Goal: Obtain resource: Download file/media

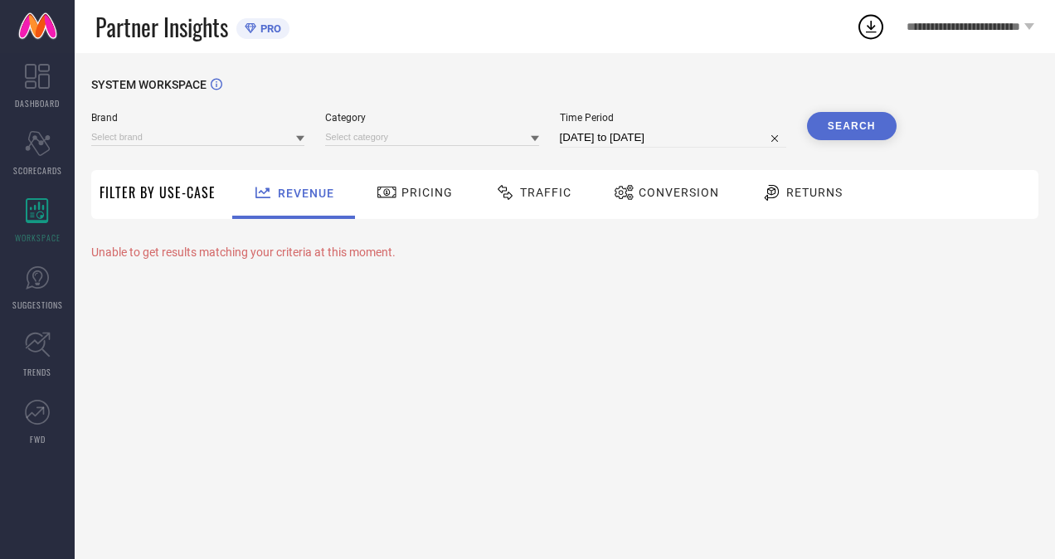
type input "H&M"
type input "All"
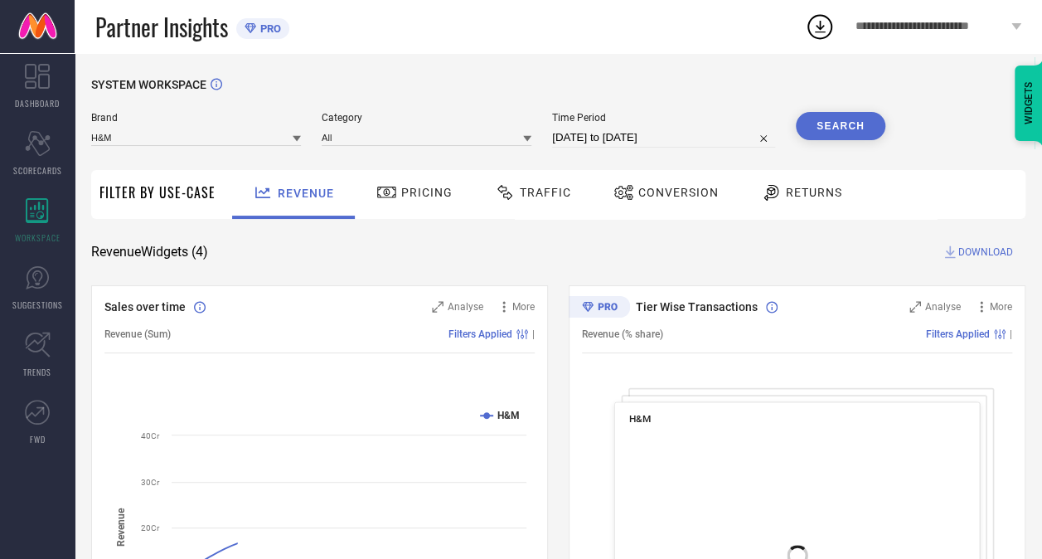
select select "7"
select select "2025"
select select "8"
select select "2025"
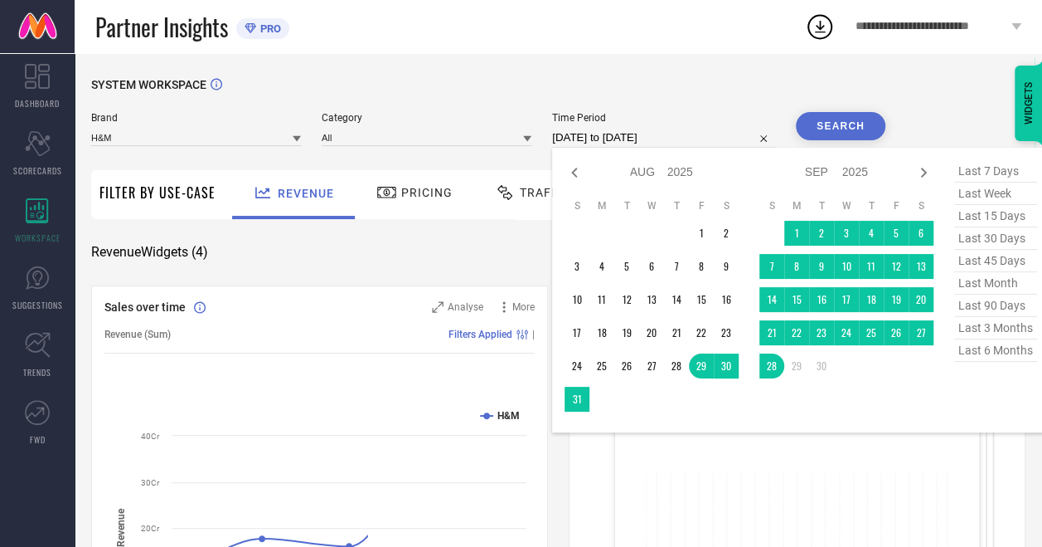
click at [601, 134] on input "[DATE] to [DATE]" at bounding box center [663, 138] width 223 height 20
click at [1000, 286] on span "last month" at bounding box center [996, 283] width 83 height 22
type input "[DATE] to [DATE]"
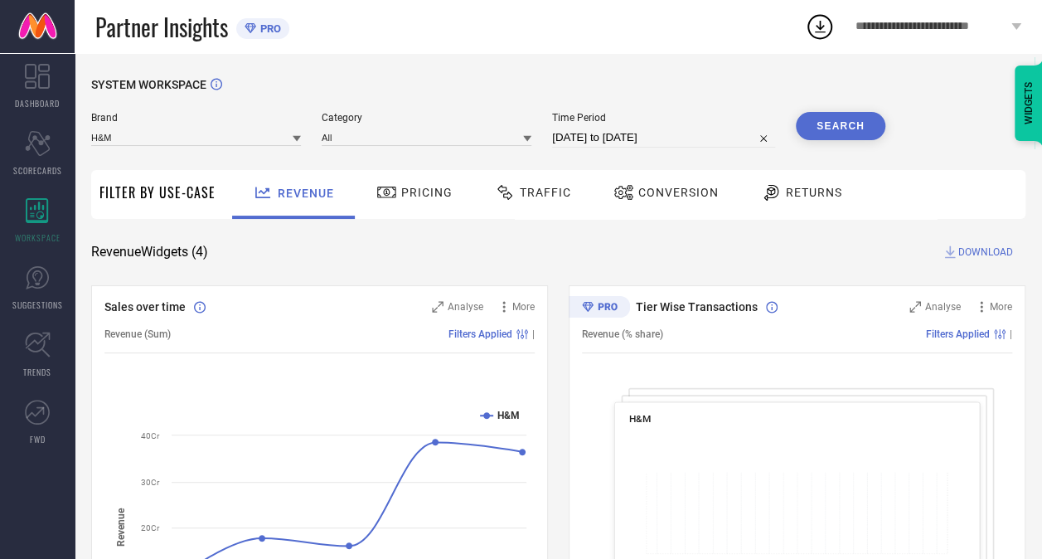
click at [864, 119] on button "Search" at bounding box center [841, 126] width 90 height 28
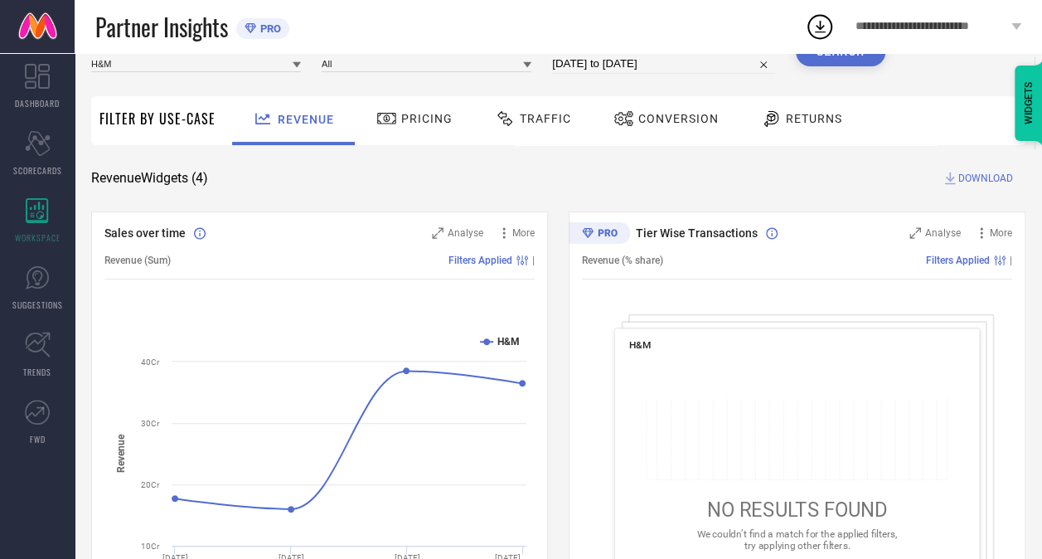
scroll to position [73, 0]
click at [983, 181] on span "DOWNLOAD" at bounding box center [986, 179] width 55 height 17
click at [544, 131] on div "Traffic" at bounding box center [533, 119] width 85 height 28
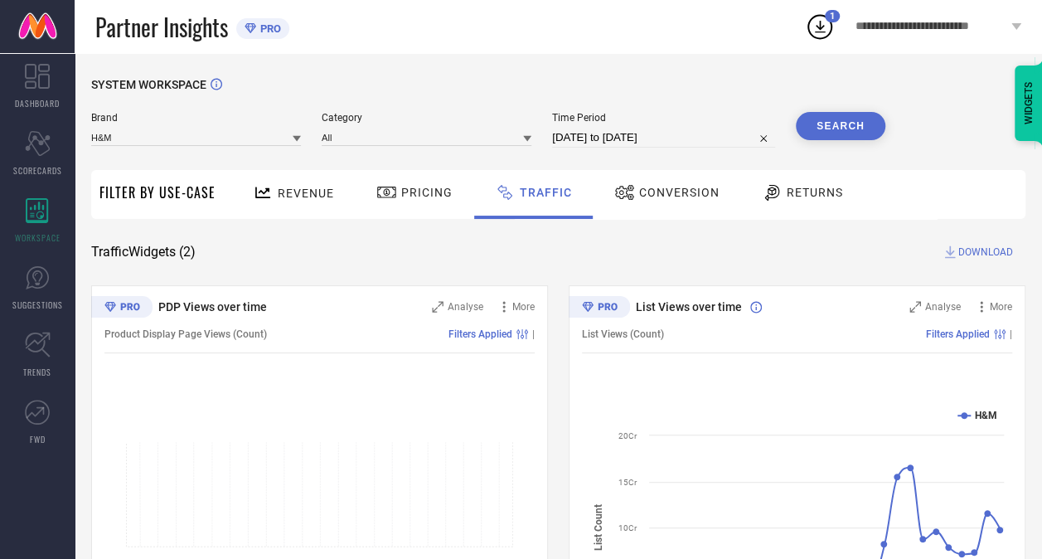
click at [974, 255] on span "DOWNLOAD" at bounding box center [986, 252] width 55 height 17
click at [816, 36] on icon at bounding box center [820, 27] width 30 height 30
